Goal: Book appointment/travel/reservation

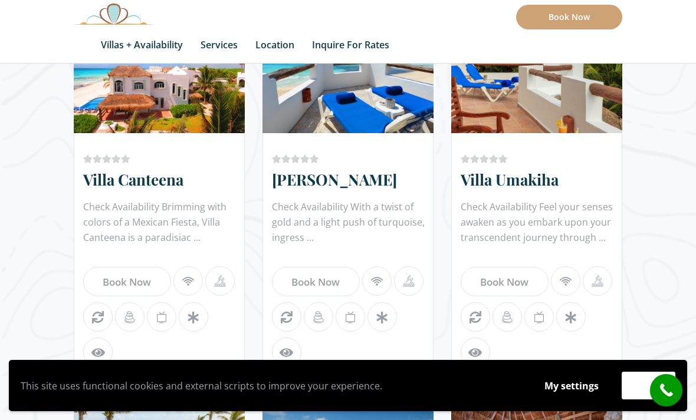
scroll to position [723, 0]
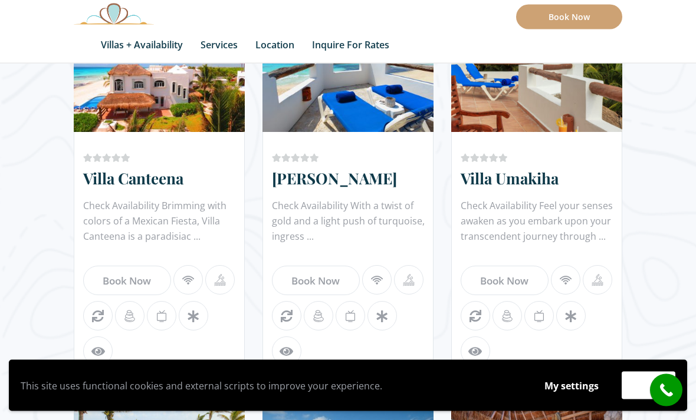
click at [126, 183] on link "Villa Canteena" at bounding box center [133, 179] width 100 height 21
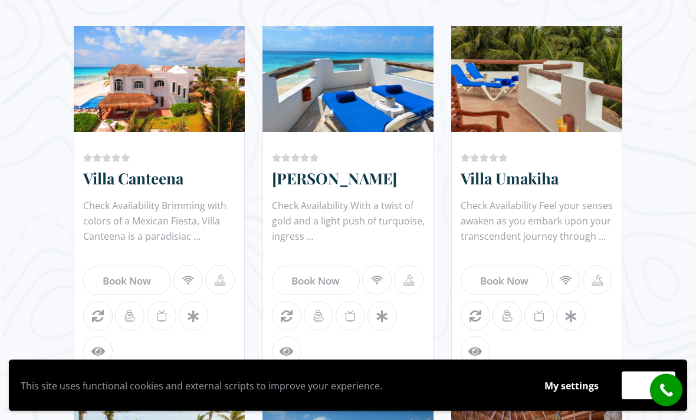
scroll to position [762, 0]
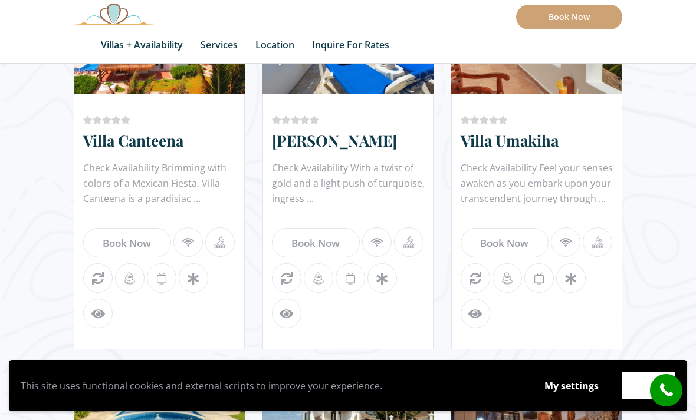
click at [312, 184] on div "Check Availability With a twist of gold and a light push of turquoise, ingress …" at bounding box center [349, 183] width 155 height 47
click at [311, 143] on link "[PERSON_NAME]" at bounding box center [334, 140] width 125 height 21
click at [571, 187] on div "Check Availability Feel your senses awaken as you embark upon your transcendent…" at bounding box center [537, 183] width 155 height 47
click at [484, 145] on link "Villa Umakiha" at bounding box center [509, 140] width 98 height 21
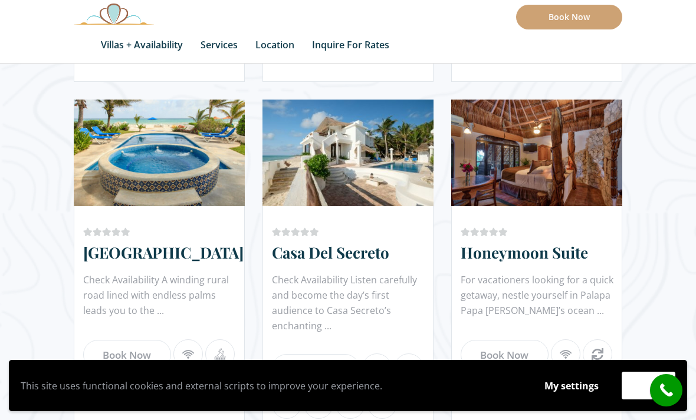
scroll to position [1039, 0]
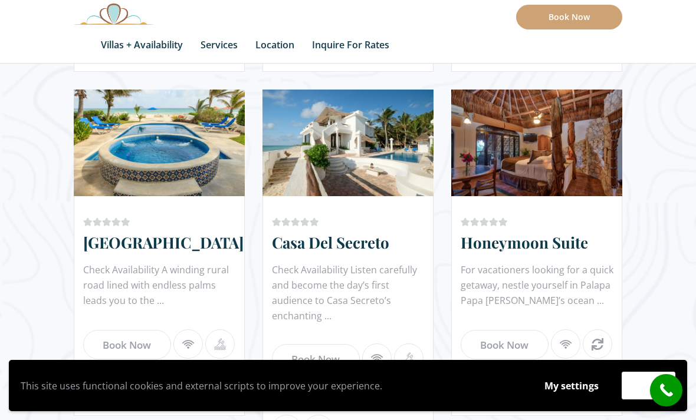
click at [126, 243] on link "[GEOGRAPHIC_DATA]" at bounding box center [163, 242] width 160 height 21
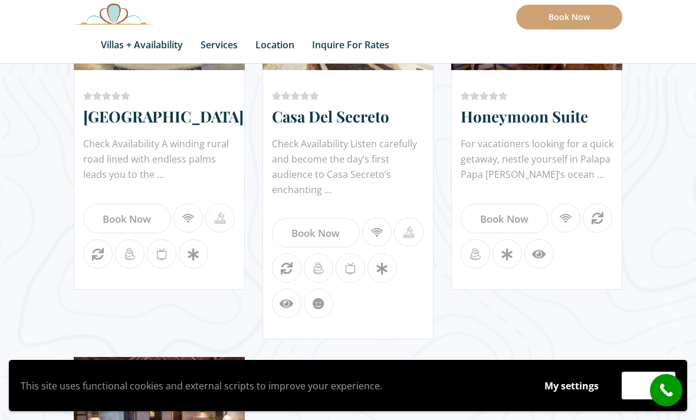
scroll to position [1166, 0]
click at [302, 117] on link "Casa Del Secreto" at bounding box center [330, 116] width 117 height 21
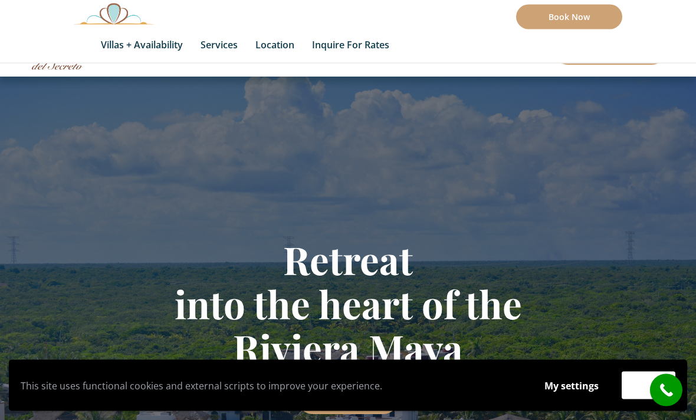
scroll to position [0, 0]
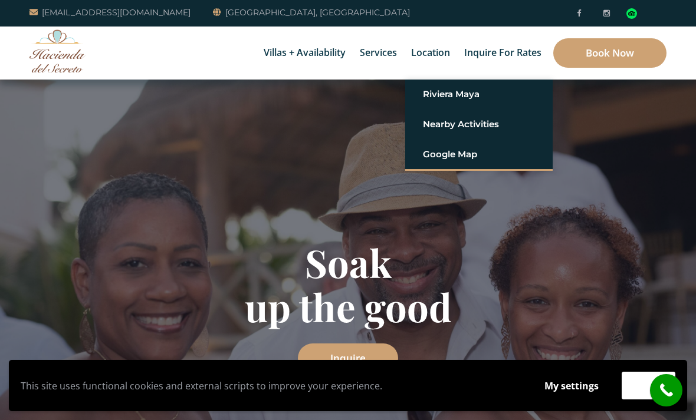
click at [431, 97] on link "Riviera Maya" at bounding box center [479, 94] width 112 height 21
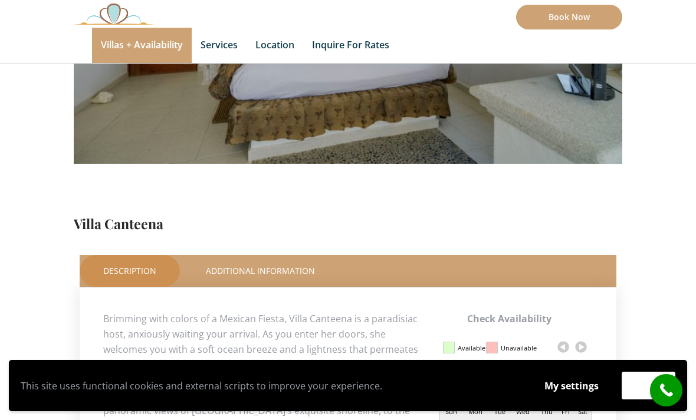
scroll to position [297, 0]
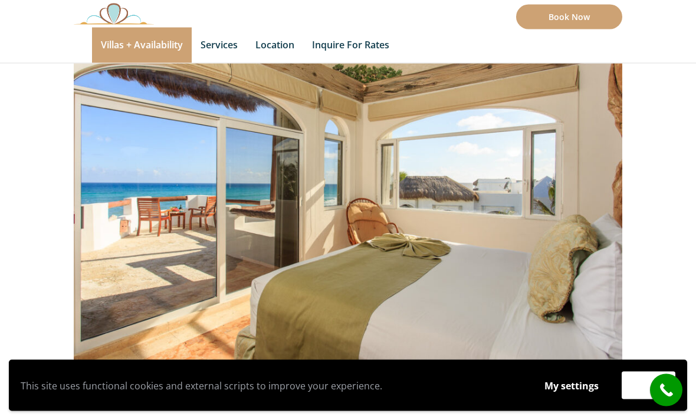
scroll to position [97, 0]
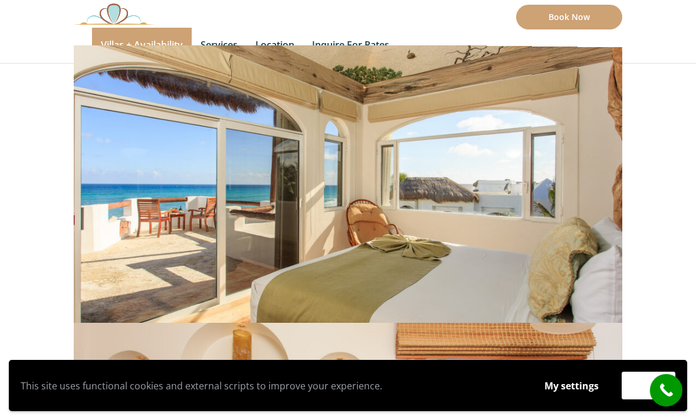
click at [560, 239] on img at bounding box center [348, 184] width 548 height 365
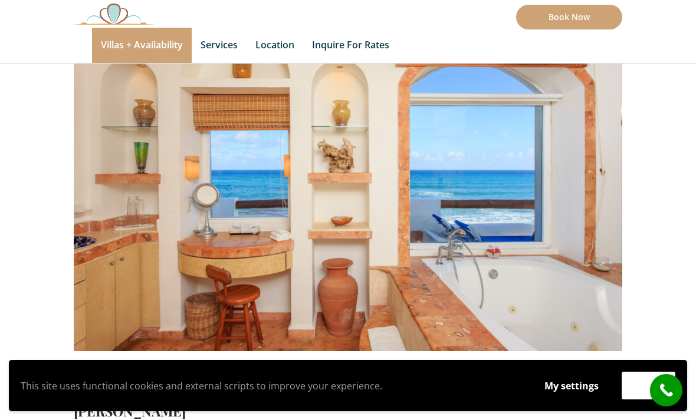
scroll to position [114, 0]
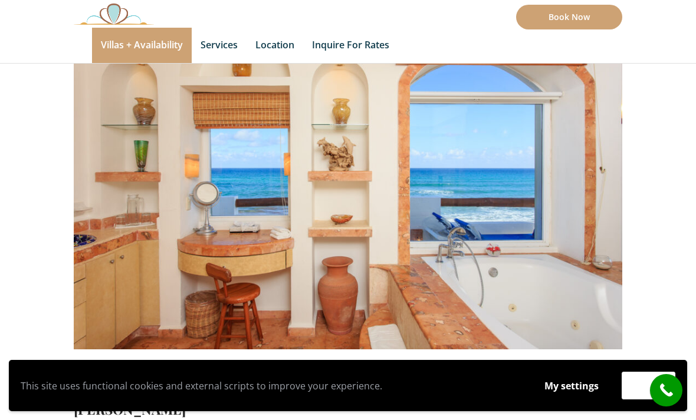
click at [556, 237] on img at bounding box center [348, 166] width 548 height 365
click at [536, 250] on img at bounding box center [348, 166] width 548 height 365
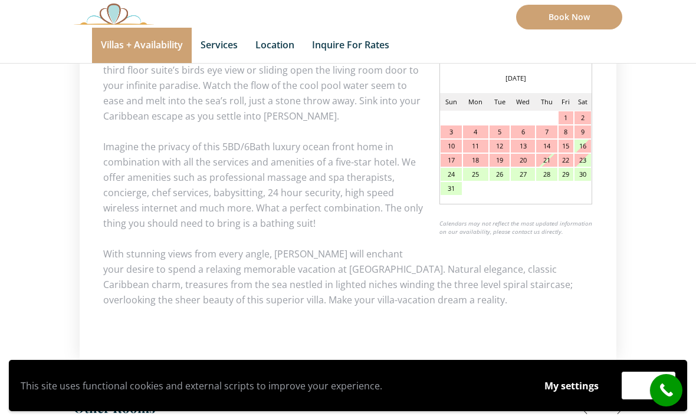
scroll to position [591, 0]
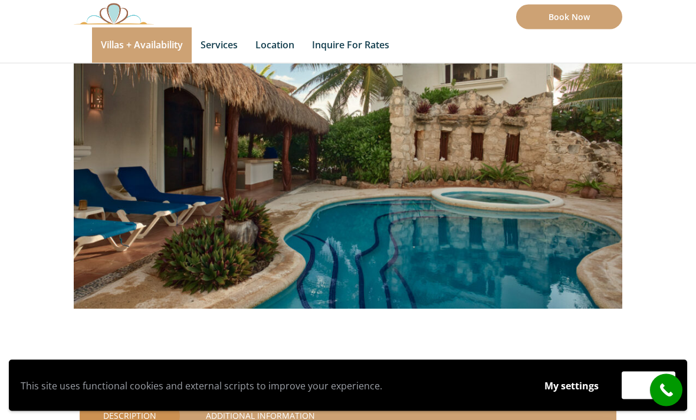
scroll to position [146, 0]
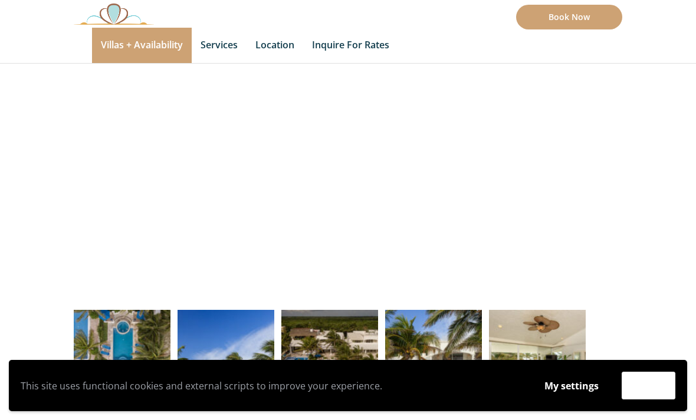
scroll to position [289, 0]
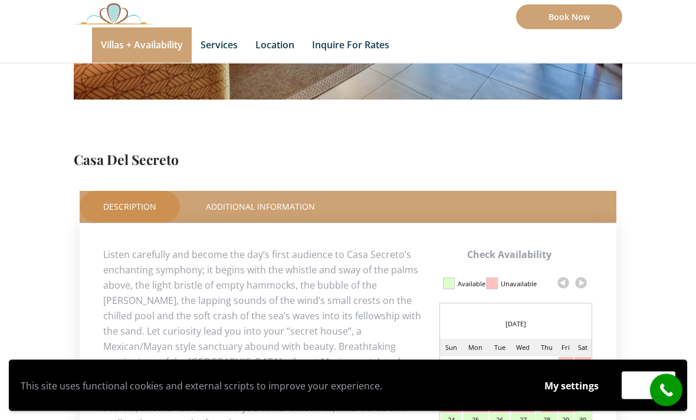
scroll to position [357, 0]
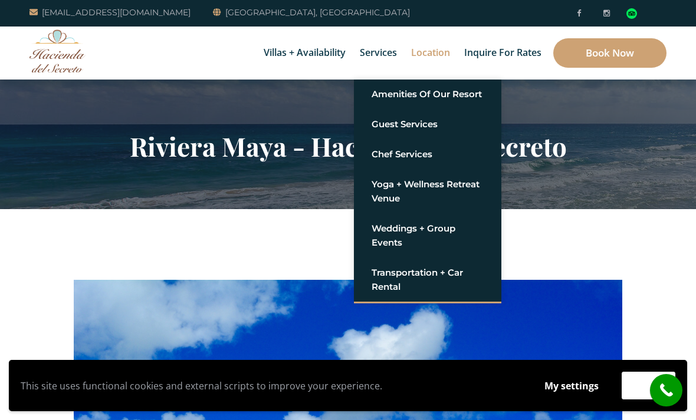
click at [389, 101] on link "Amenities of Our Resort" at bounding box center [427, 94] width 112 height 21
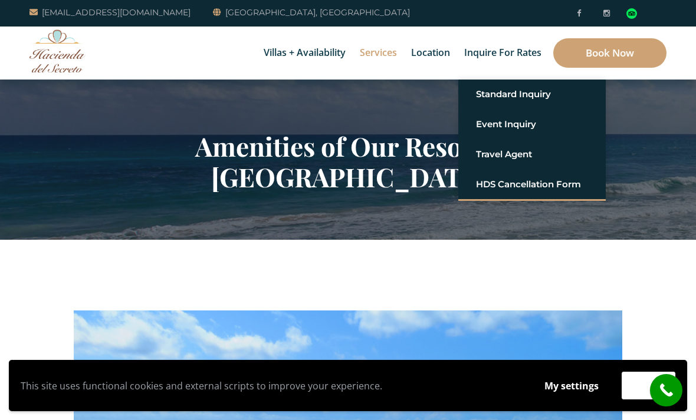
click at [482, 97] on link "Standard Inquiry" at bounding box center [532, 94] width 112 height 21
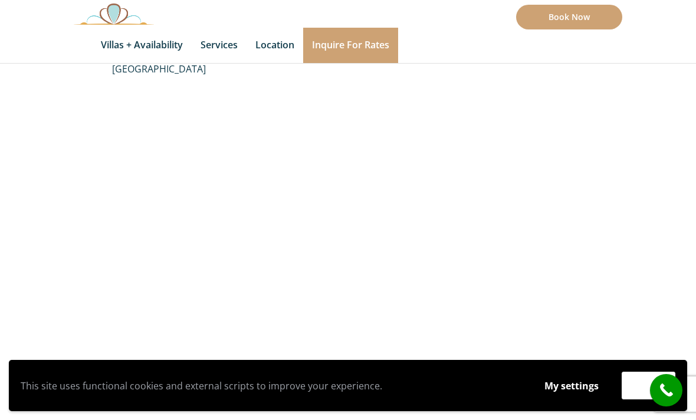
scroll to position [807, 0]
